Goal: Task Accomplishment & Management: Complete application form

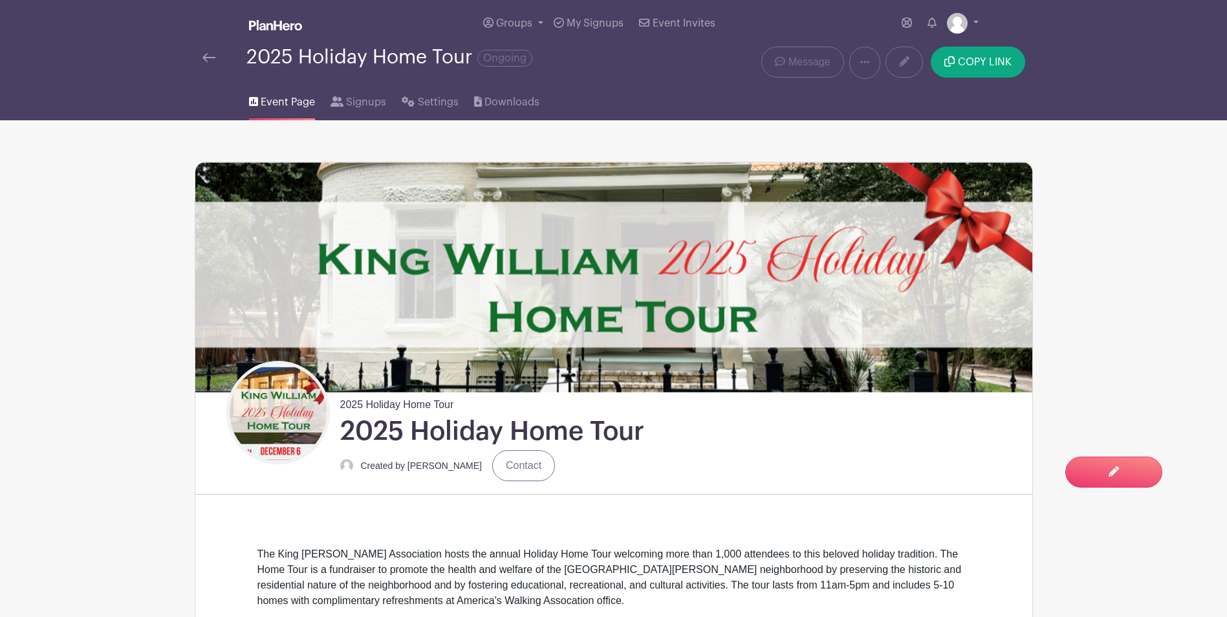
click at [212, 57] on img at bounding box center [209, 57] width 13 height 9
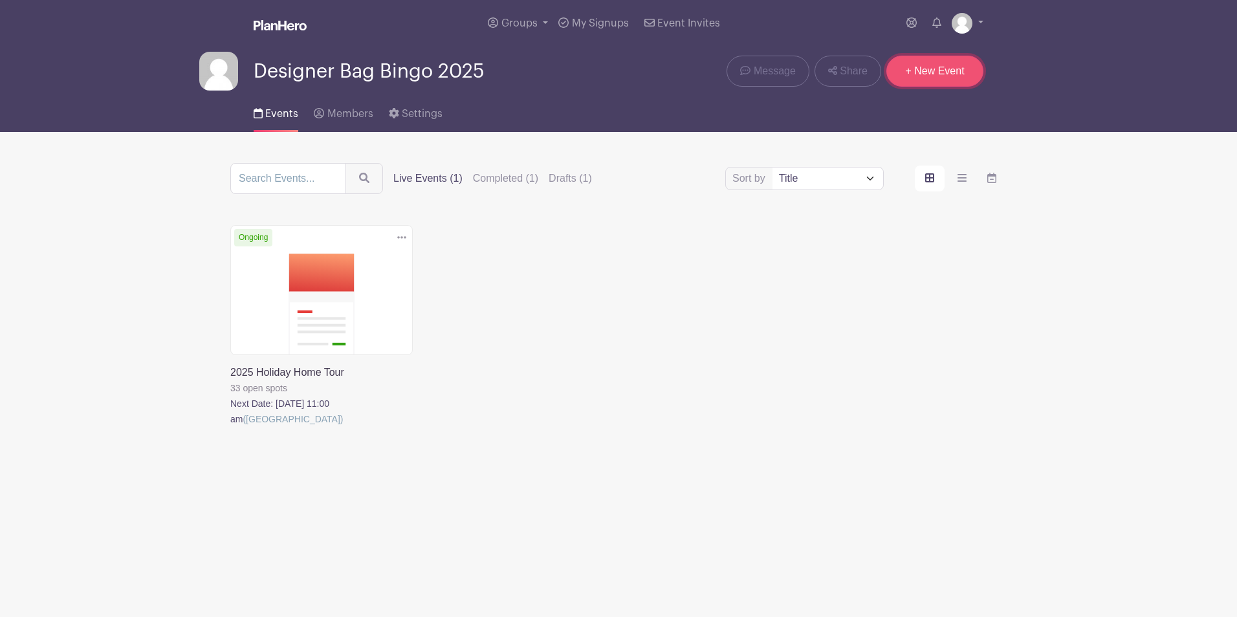
click at [941, 65] on link "+ New Event" at bounding box center [934, 71] width 97 height 31
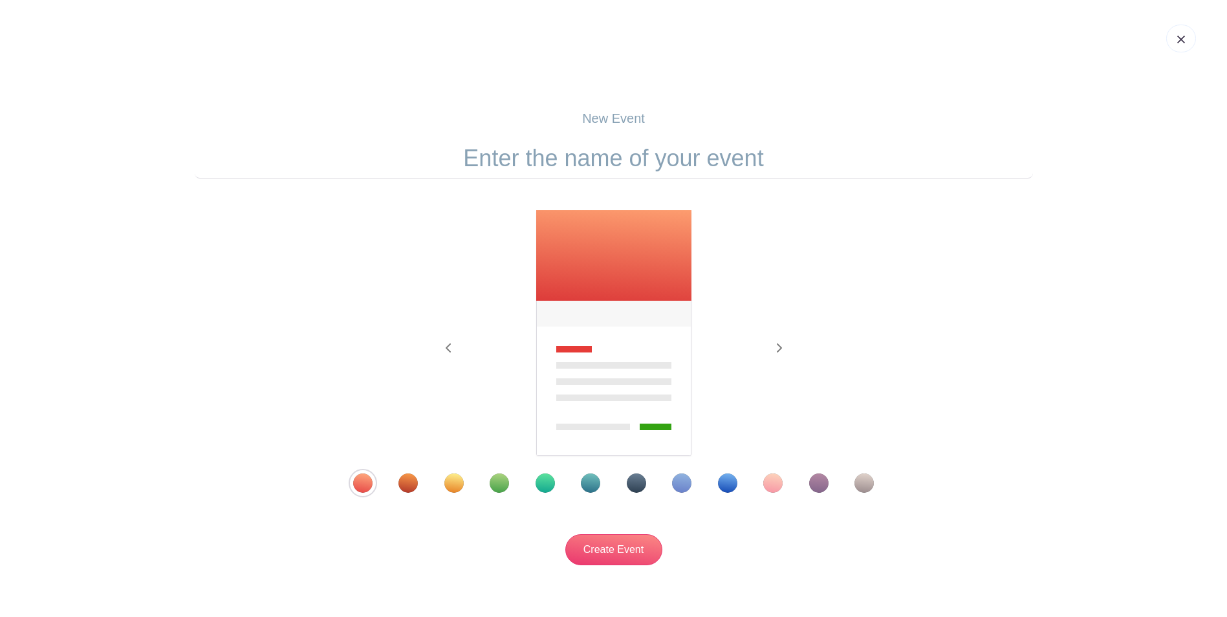
click at [694, 160] on input "text" at bounding box center [614, 158] width 839 height 40
type input "King [PERSON_NAME] 2026"
click at [451, 477] on div "Template 3" at bounding box center [454, 483] width 19 height 19
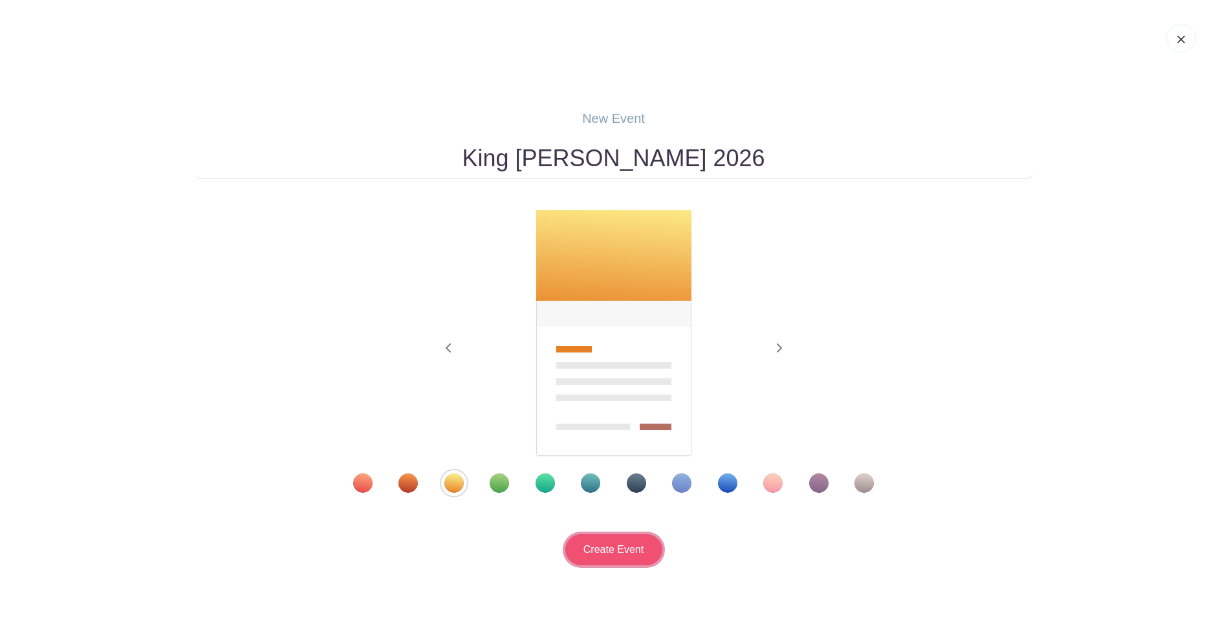
click at [620, 477] on input "Create Event" at bounding box center [614, 549] width 97 height 31
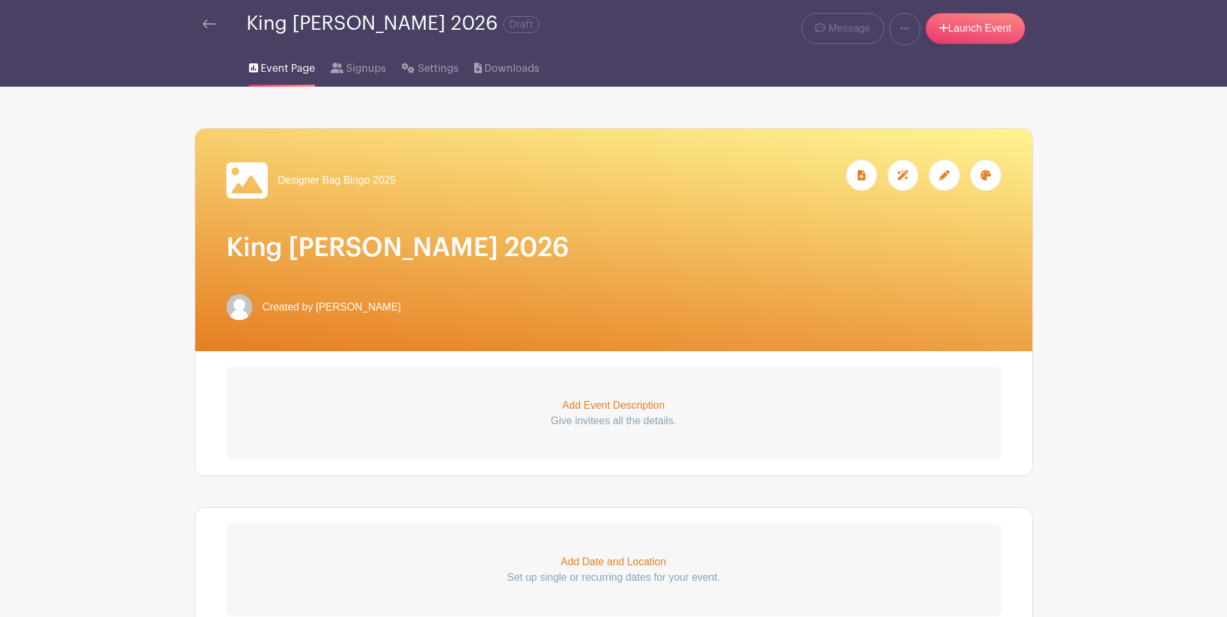
scroll to position [194, 0]
